Goal: Task Accomplishment & Management: Use online tool/utility

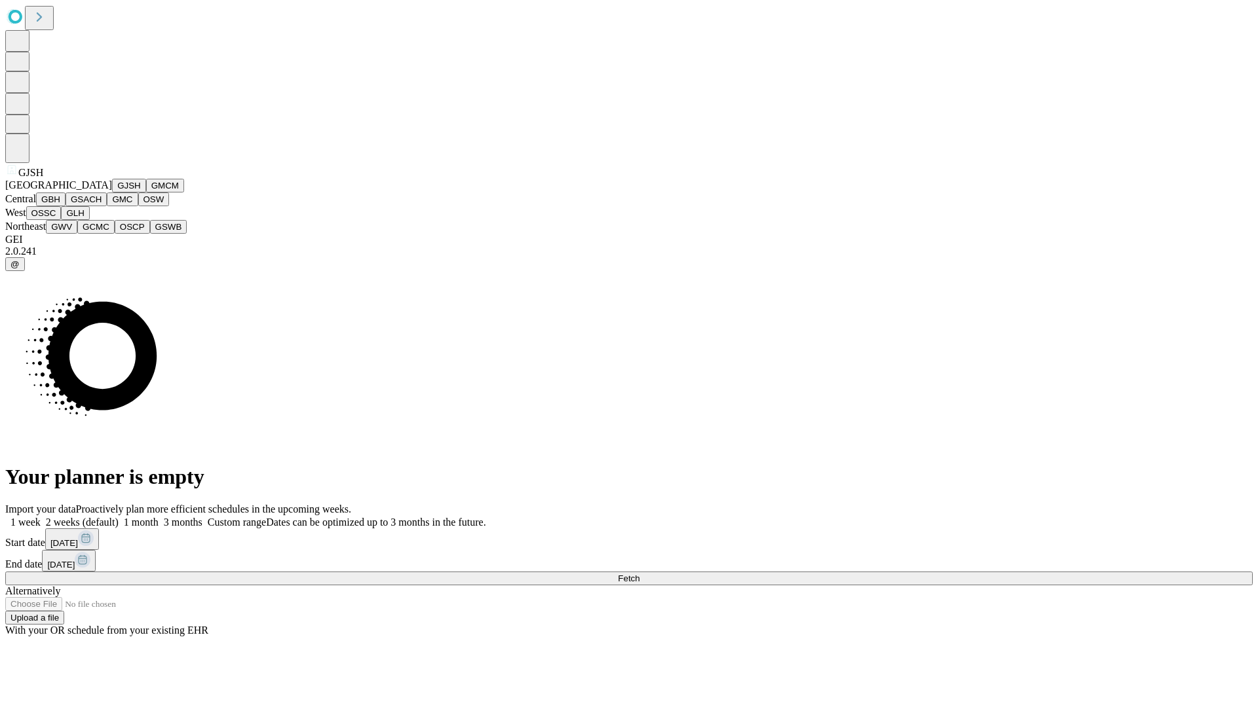
click at [112, 193] on button "GJSH" at bounding box center [129, 186] width 34 height 14
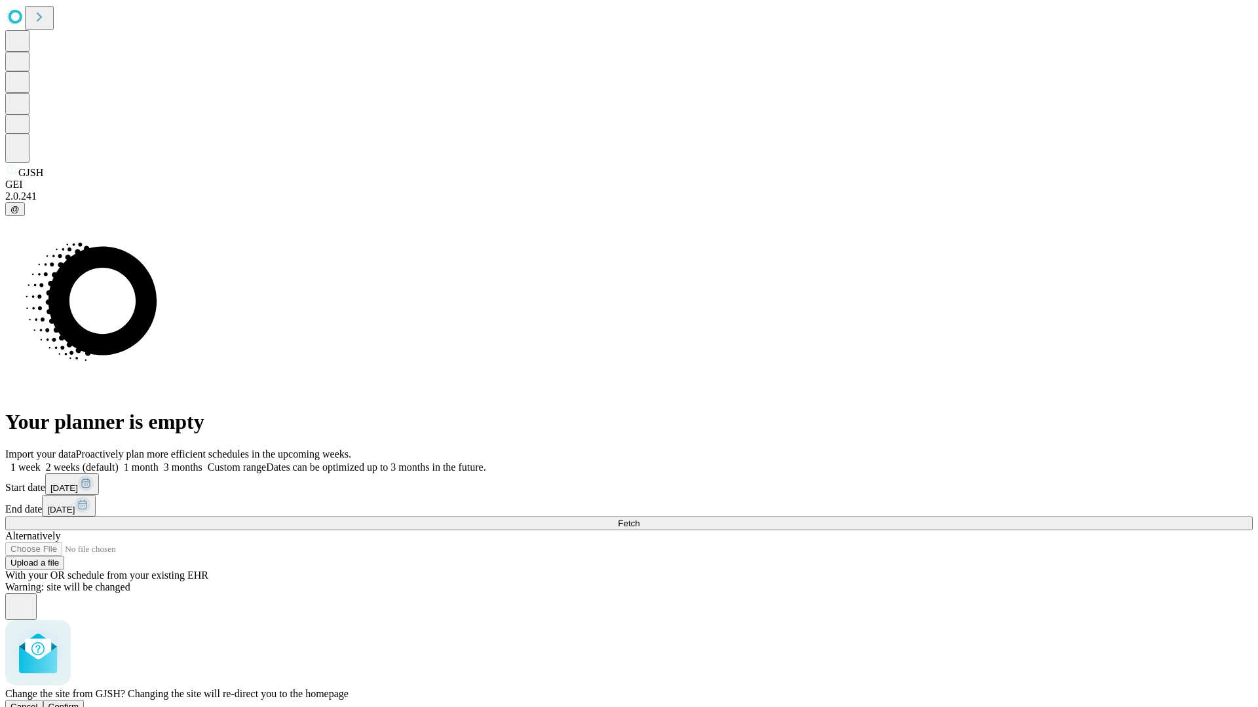
click at [79, 702] on span "Confirm" at bounding box center [63, 707] width 31 height 10
click at [159, 462] on label "1 month" at bounding box center [139, 467] width 40 height 11
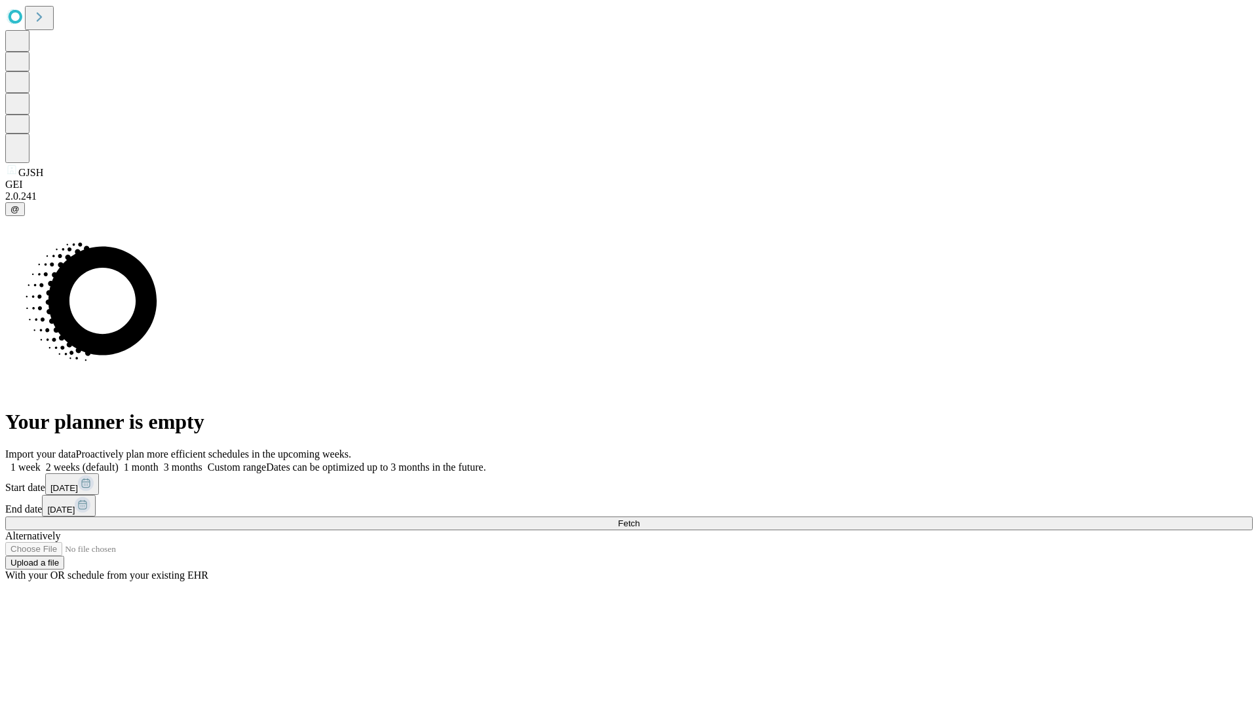
click at [639, 519] on span "Fetch" at bounding box center [629, 524] width 22 height 10
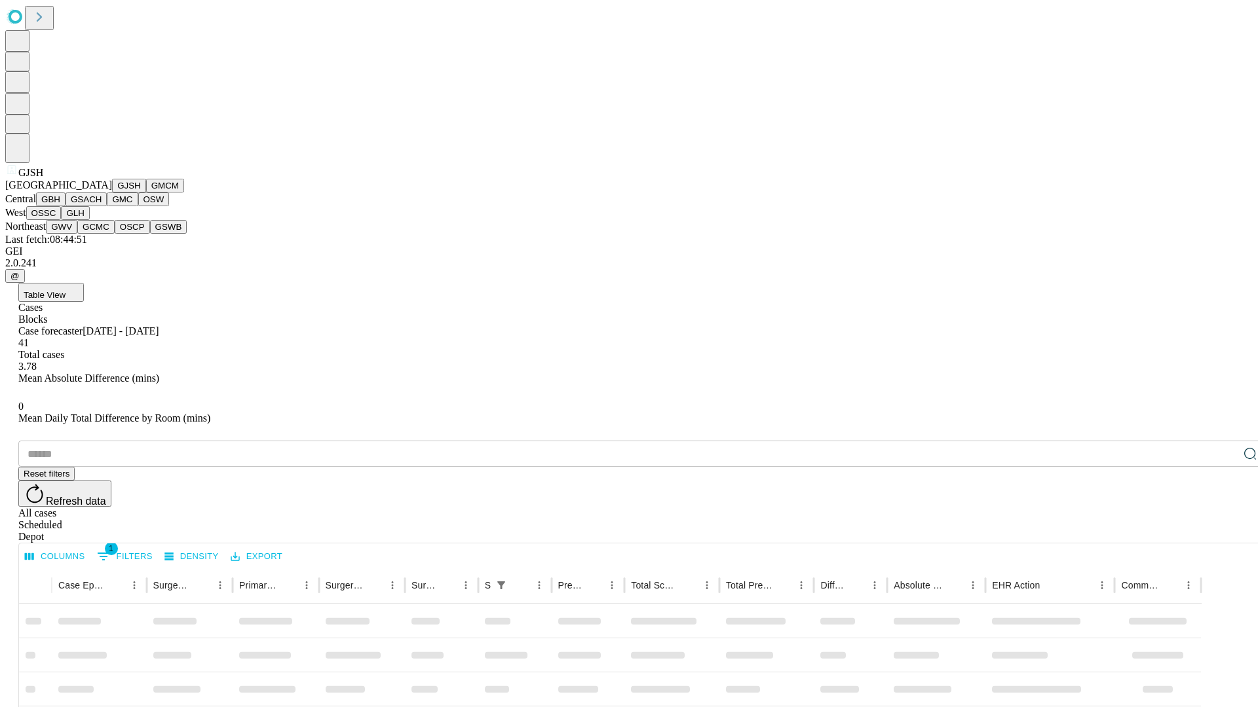
click at [146, 193] on button "GMCM" at bounding box center [165, 186] width 38 height 14
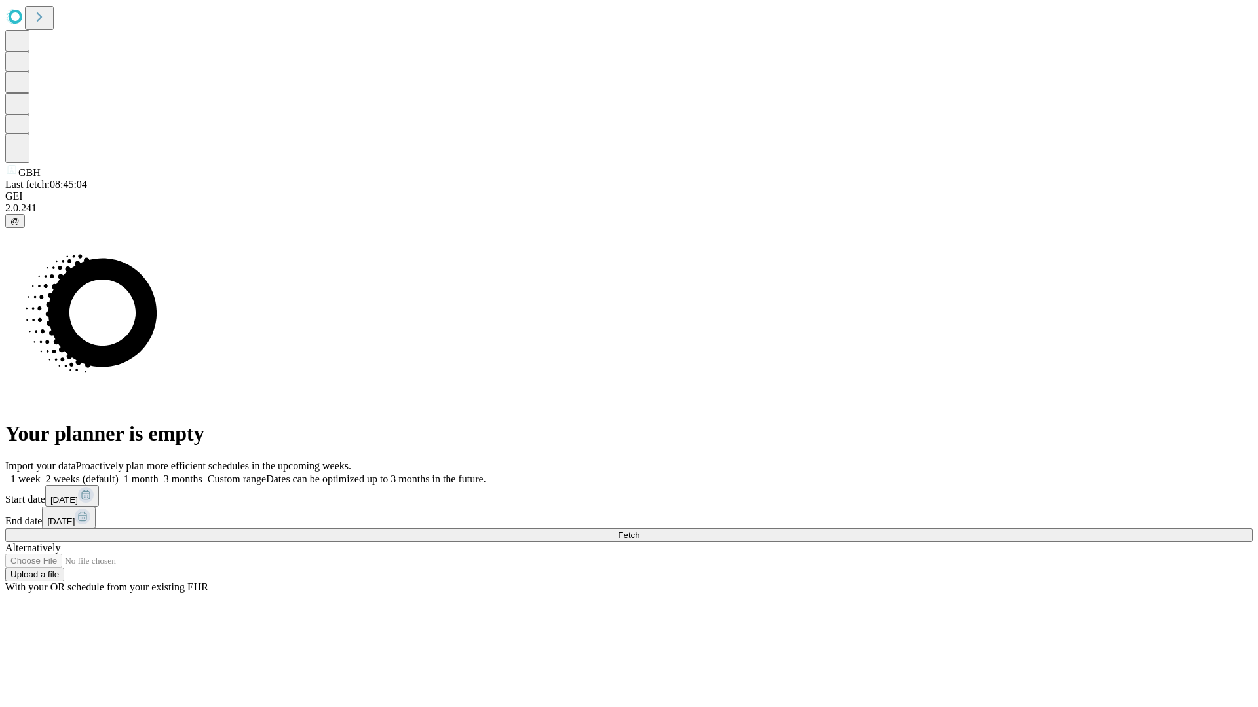
click at [159, 474] on label "1 month" at bounding box center [139, 479] width 40 height 11
click at [639, 531] on span "Fetch" at bounding box center [629, 536] width 22 height 10
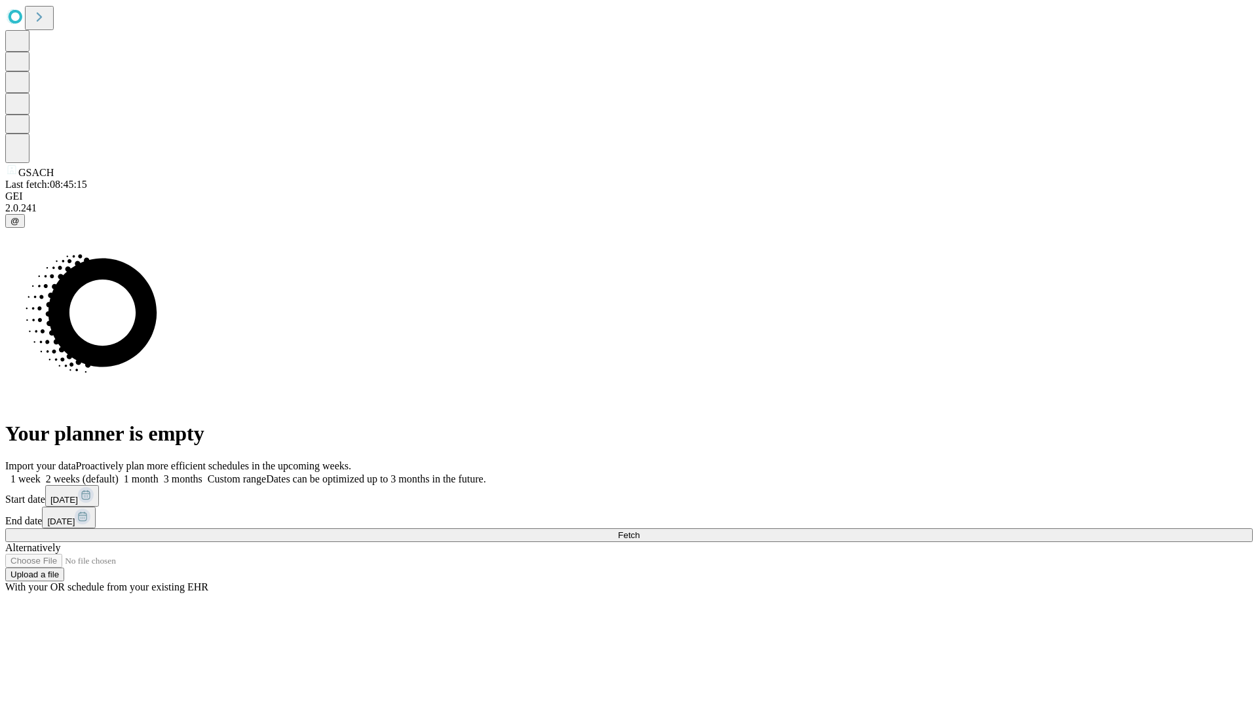
click at [159, 474] on label "1 month" at bounding box center [139, 479] width 40 height 11
click at [639, 531] on span "Fetch" at bounding box center [629, 536] width 22 height 10
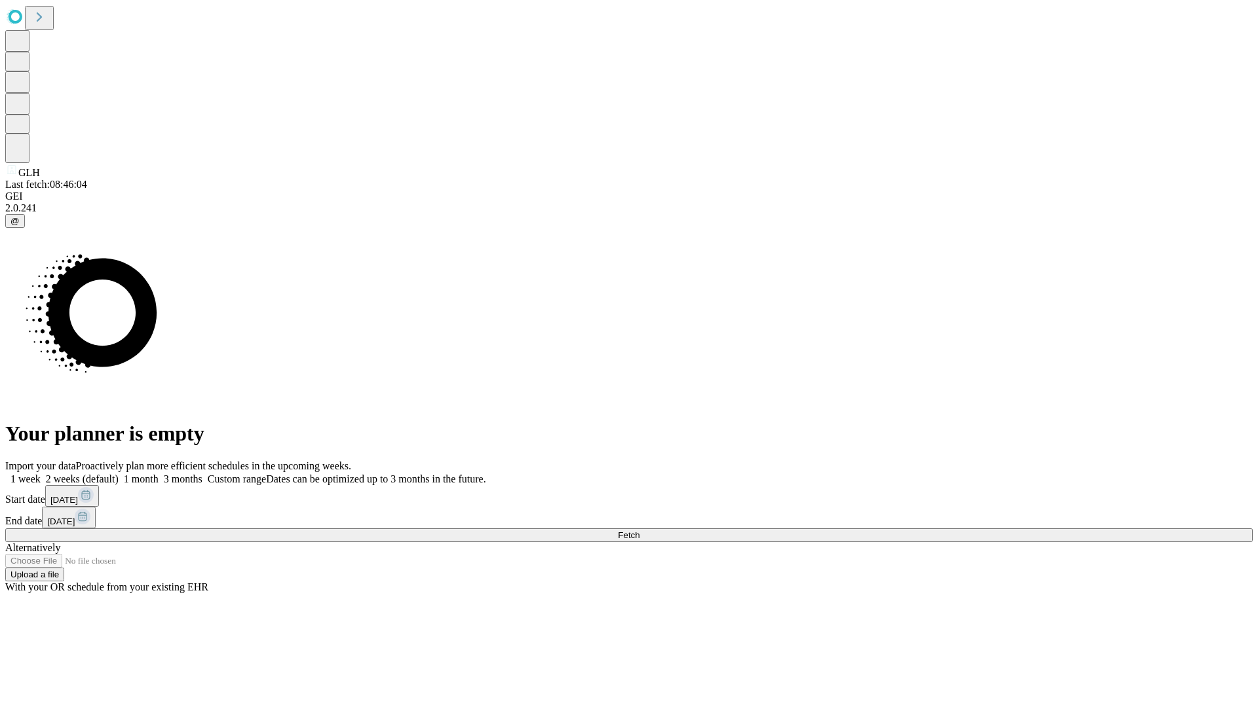
click at [159, 474] on label "1 month" at bounding box center [139, 479] width 40 height 11
click at [639, 531] on span "Fetch" at bounding box center [629, 536] width 22 height 10
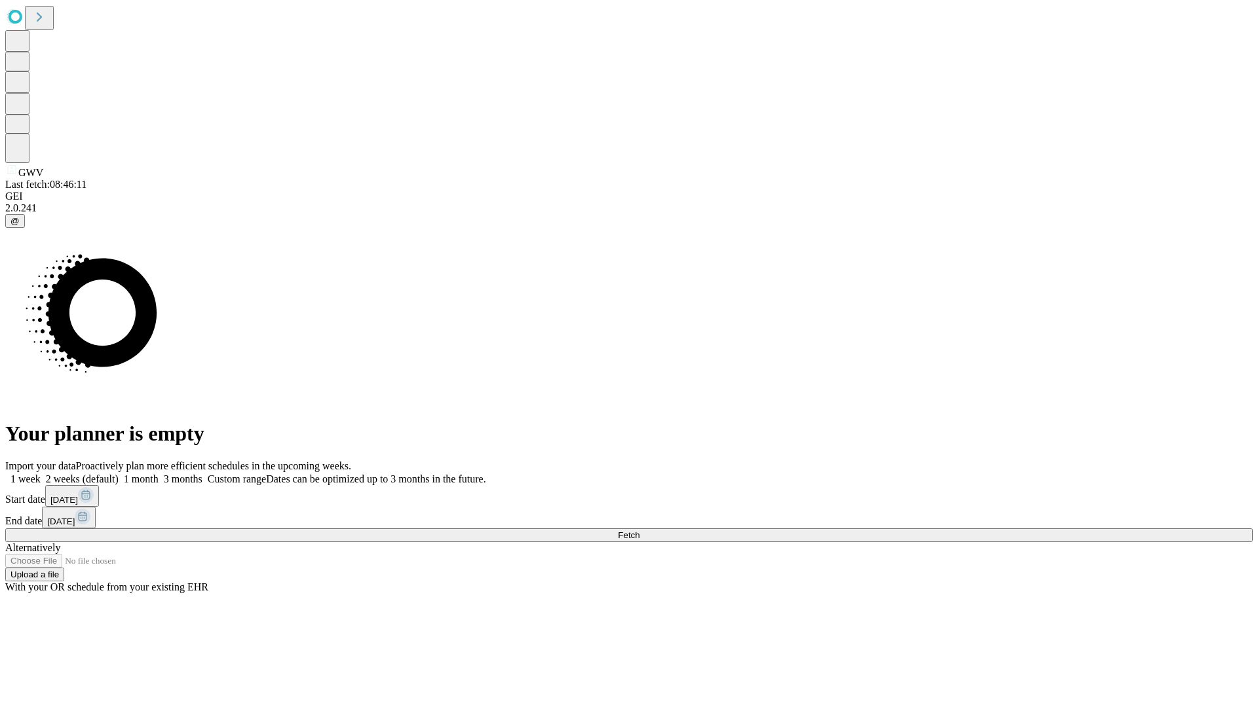
click at [159, 474] on label "1 month" at bounding box center [139, 479] width 40 height 11
click at [639, 531] on span "Fetch" at bounding box center [629, 536] width 22 height 10
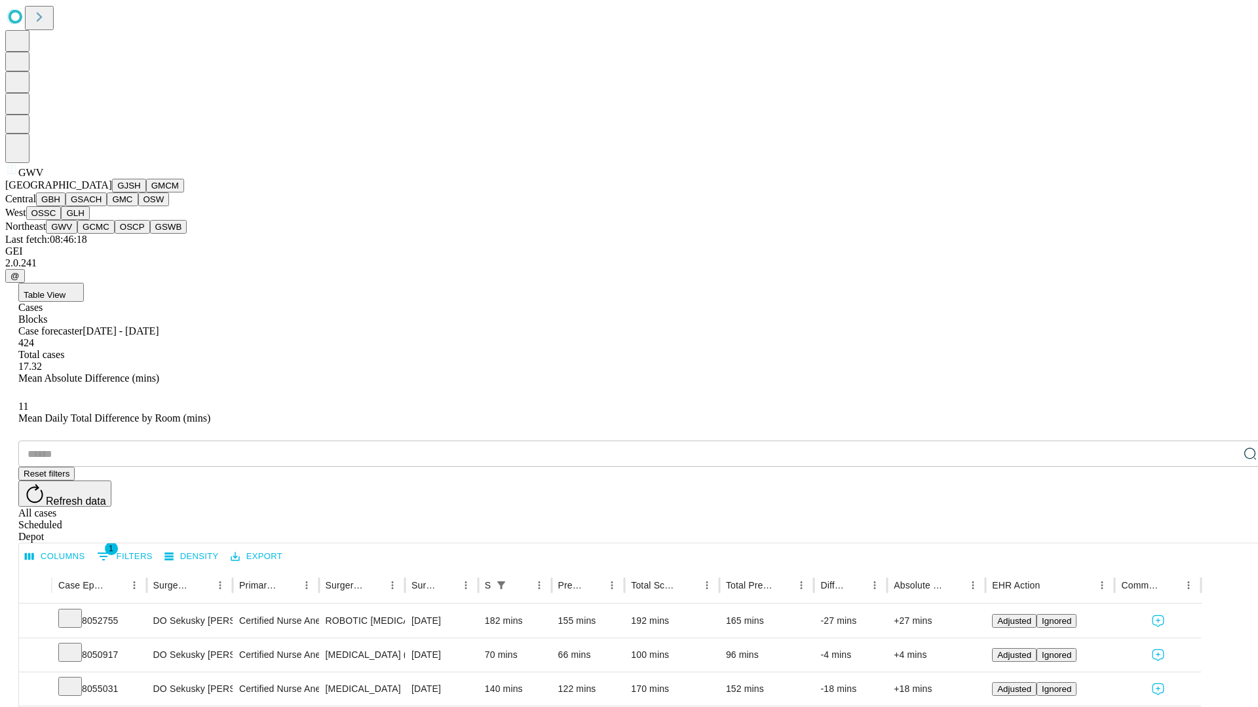
click at [102, 234] on button "GCMC" at bounding box center [95, 227] width 37 height 14
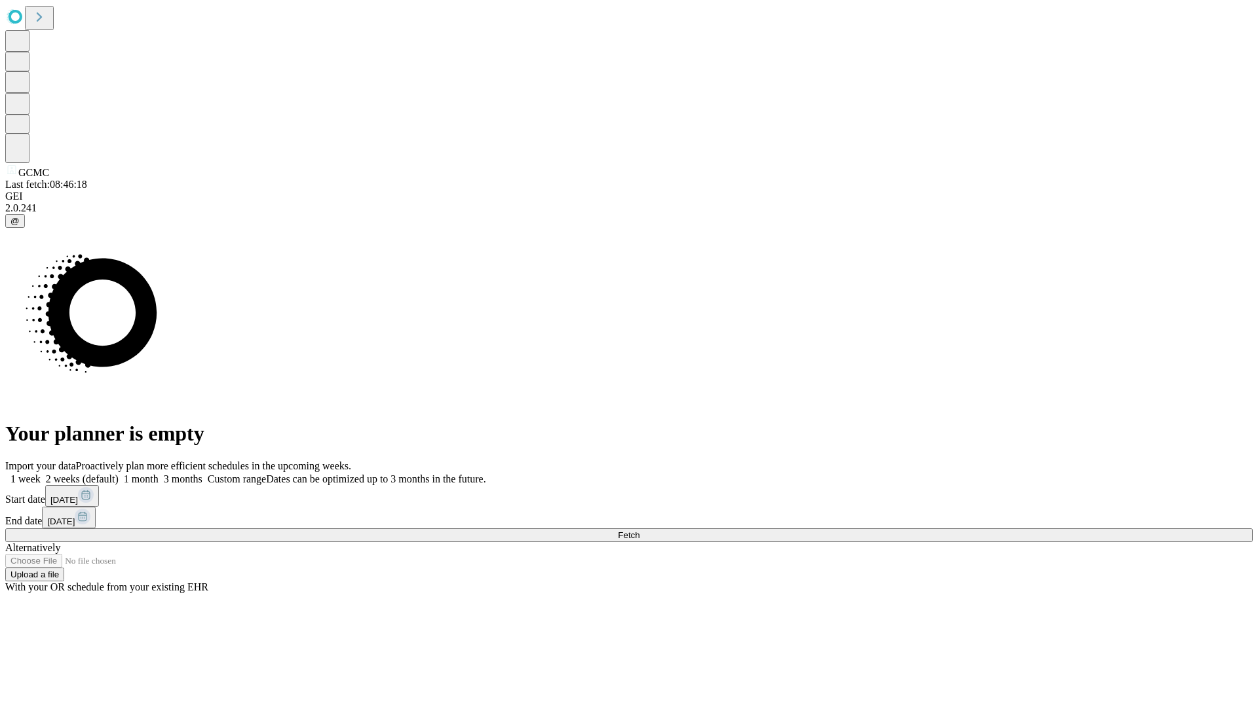
click at [159, 474] on label "1 month" at bounding box center [139, 479] width 40 height 11
click at [639, 531] on span "Fetch" at bounding box center [629, 536] width 22 height 10
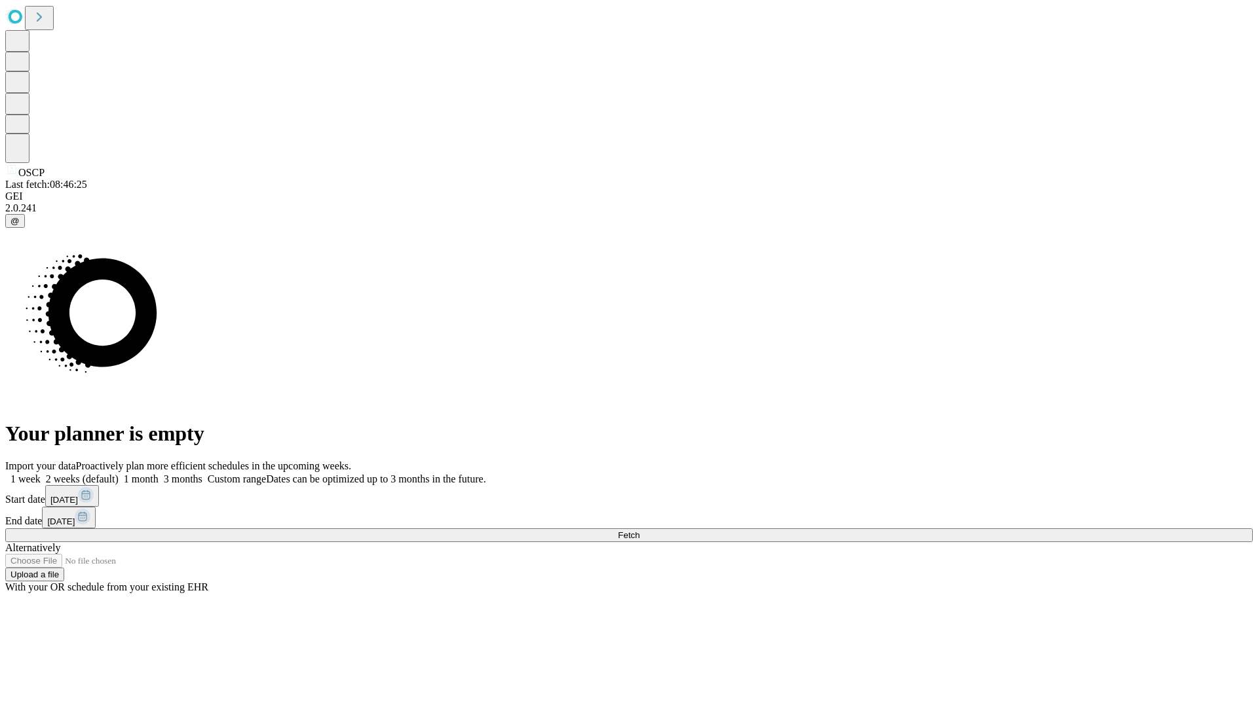
click at [639, 531] on span "Fetch" at bounding box center [629, 536] width 22 height 10
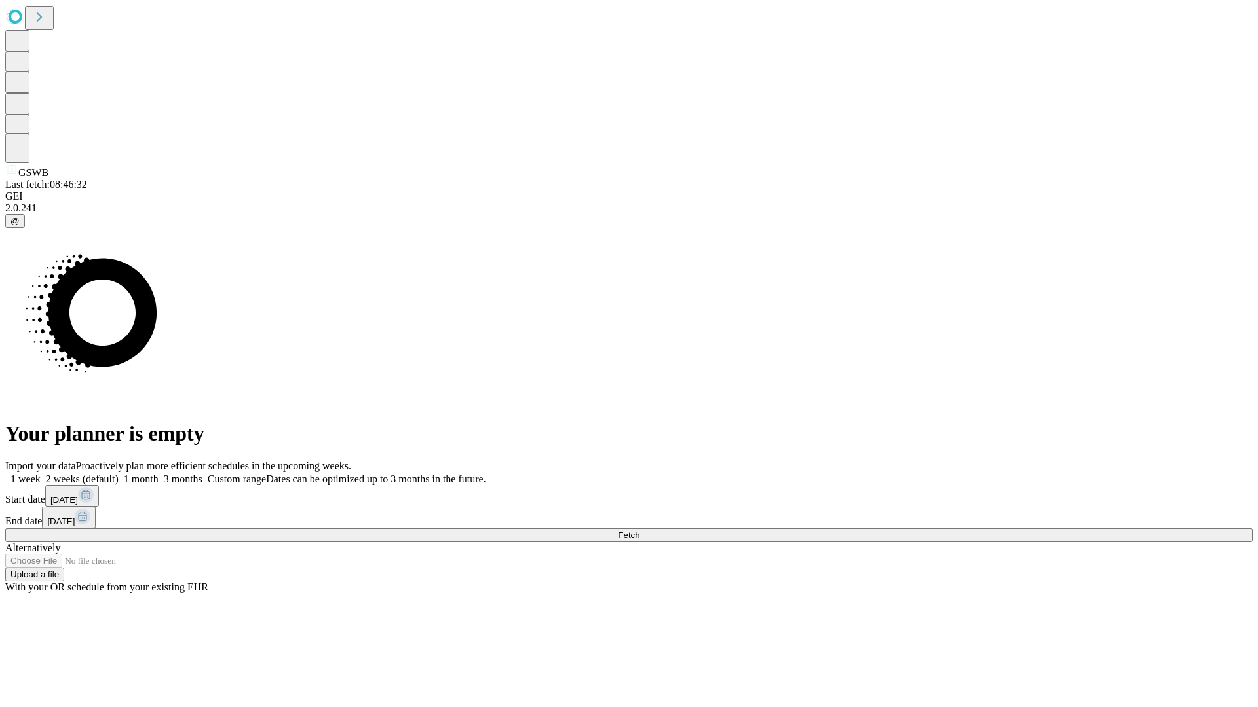
click at [159, 474] on label "1 month" at bounding box center [139, 479] width 40 height 11
click at [639, 531] on span "Fetch" at bounding box center [629, 536] width 22 height 10
